Goal: Find specific page/section: Find specific page/section

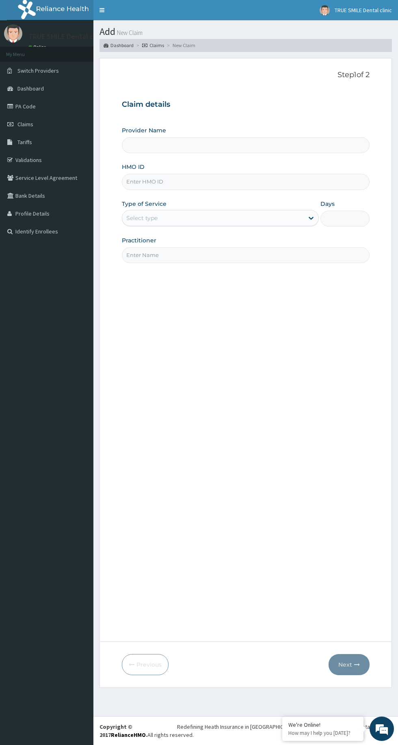
click at [55, 10] on img at bounding box center [57, 10] width 101 height 20
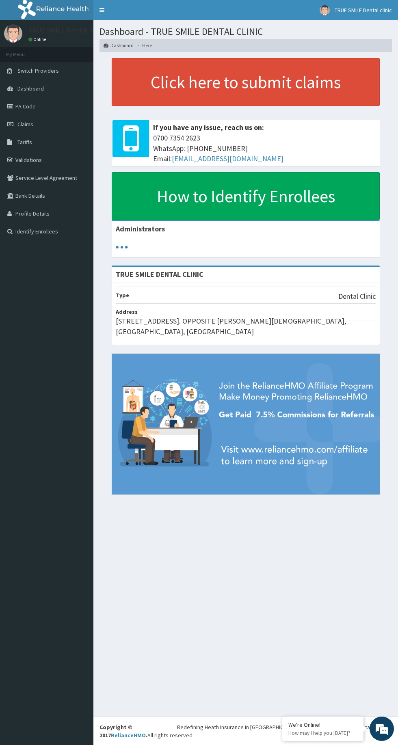
click at [12, 106] on icon at bounding box center [11, 107] width 8 height 6
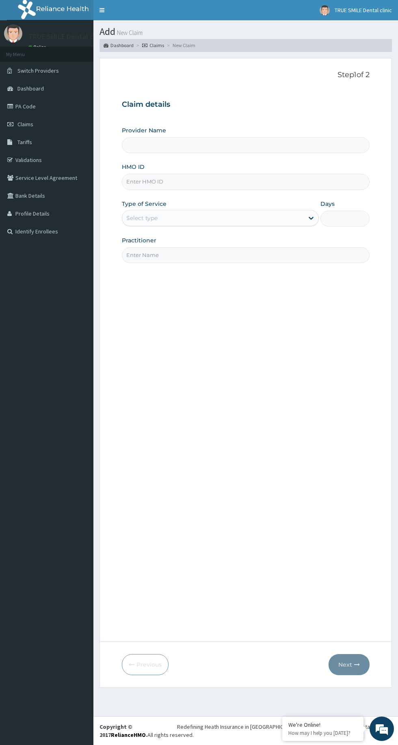
click at [38, 110] on link "PA Code" at bounding box center [46, 106] width 93 height 18
click at [54, 114] on link "PA Code" at bounding box center [46, 106] width 93 height 18
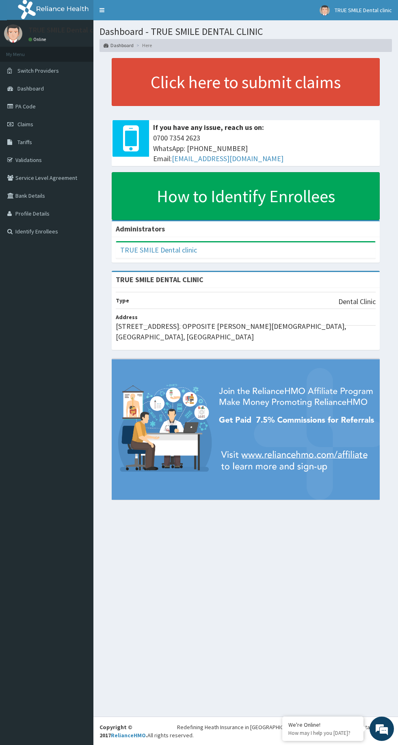
click at [11, 106] on icon at bounding box center [11, 107] width 8 height 6
